Goal: Task Accomplishment & Management: Manage account settings

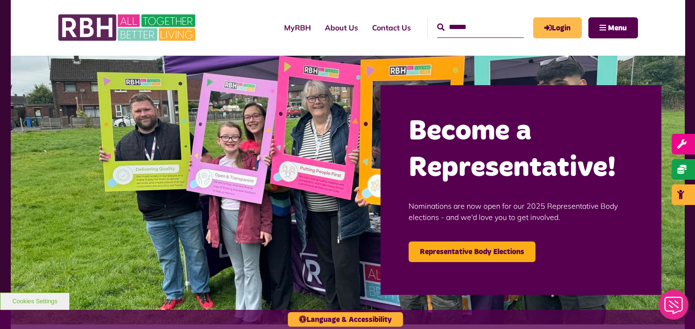
click at [556, 17] on link "Login" at bounding box center [557, 27] width 49 height 21
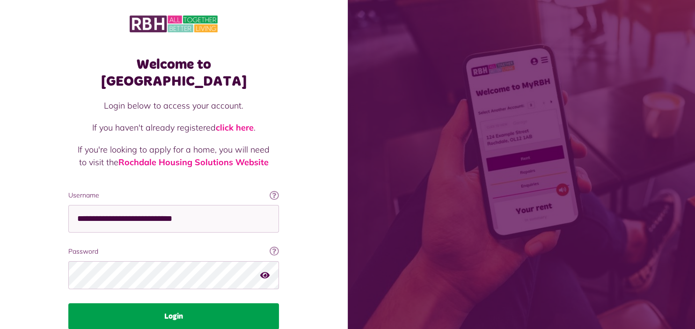
click at [233, 308] on button "Login" at bounding box center [173, 316] width 211 height 26
click at [236, 303] on button "Login" at bounding box center [173, 316] width 211 height 26
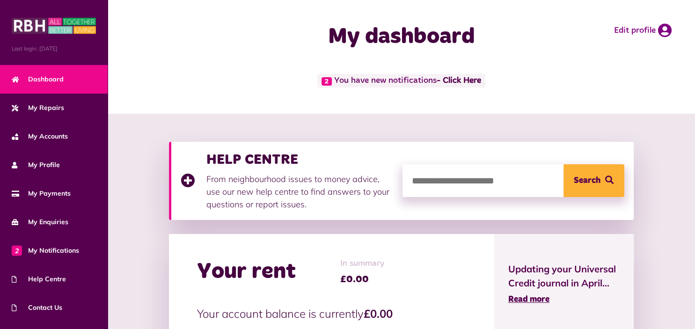
click at [236, 297] on div "Your rent In summary £0.00 Your account balance is currently £0.00 Make a payme…" at bounding box center [331, 320] width 325 height 172
click at [459, 81] on link "- Click Here" at bounding box center [459, 81] width 44 height 8
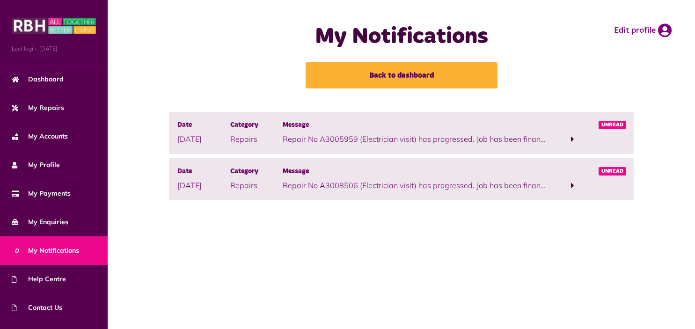
click at [461, 77] on link "Back to dashboard" at bounding box center [402, 75] width 192 height 26
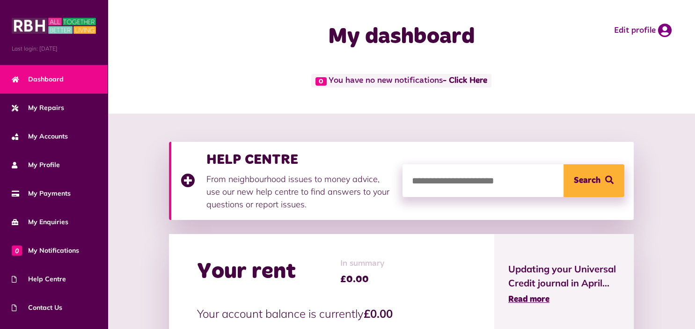
click at [461, 77] on link "- Click Here" at bounding box center [465, 81] width 44 height 8
click at [472, 78] on link "- Click Here" at bounding box center [465, 81] width 44 height 8
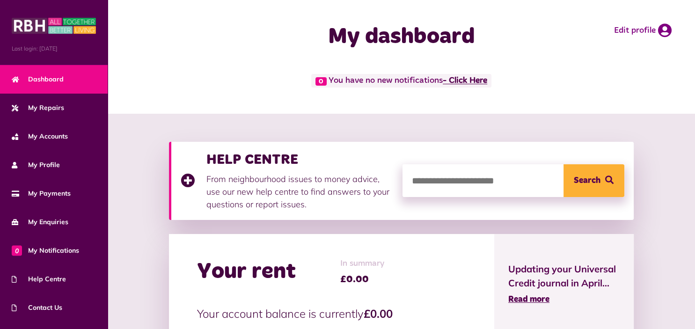
click at [472, 78] on link "- Click Here" at bounding box center [465, 81] width 44 height 8
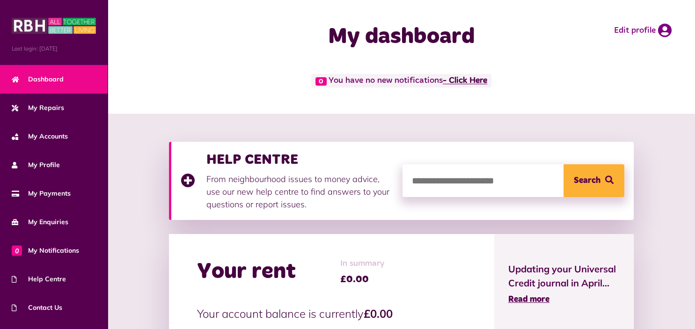
click at [472, 78] on link "- Click Here" at bounding box center [465, 81] width 44 height 8
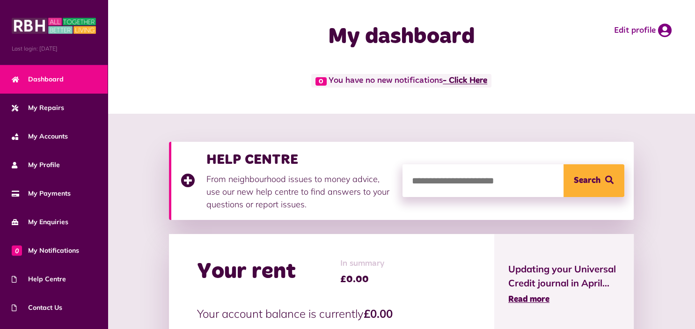
click at [472, 78] on link "- Click Here" at bounding box center [465, 81] width 44 height 8
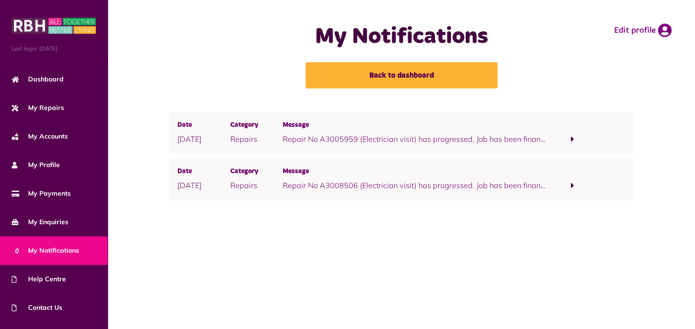
click at [80, 52] on span "Last login: 20/08/2025" at bounding box center [54, 48] width 84 height 8
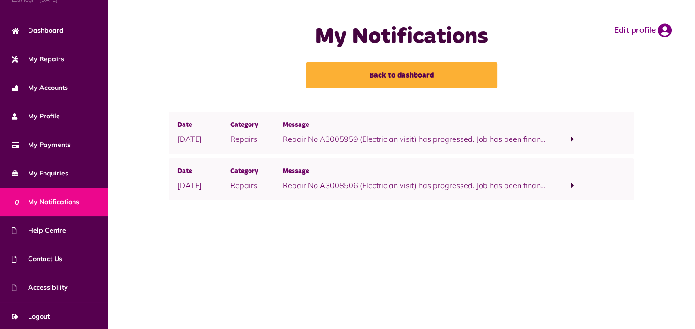
scroll to position [51, 0]
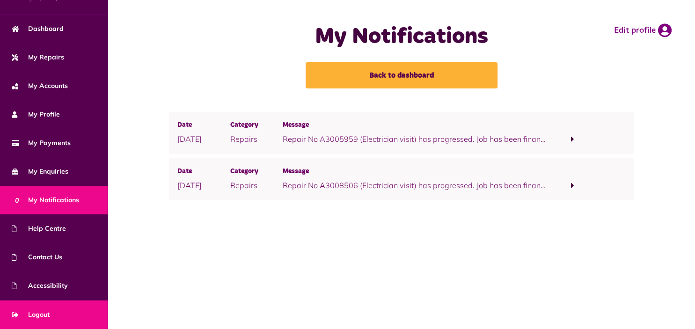
click at [38, 313] on span "Logout" at bounding box center [31, 315] width 38 height 10
